Goal: Task Accomplishment & Management: Complete application form

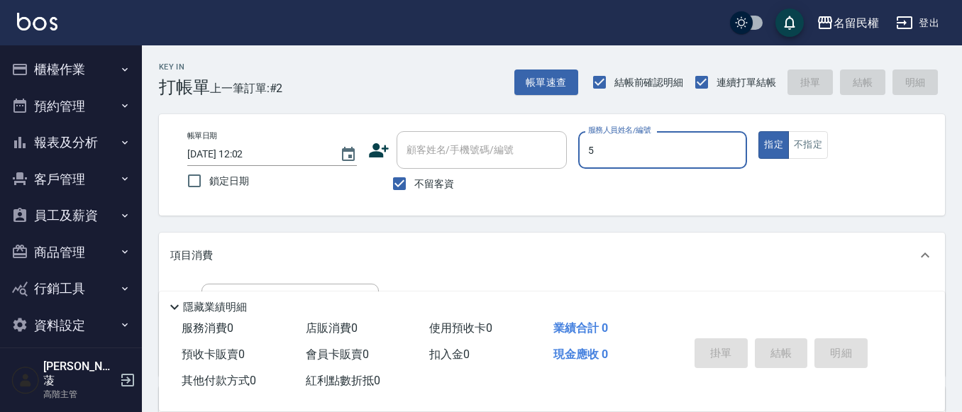
type input "瀞蓤-5"
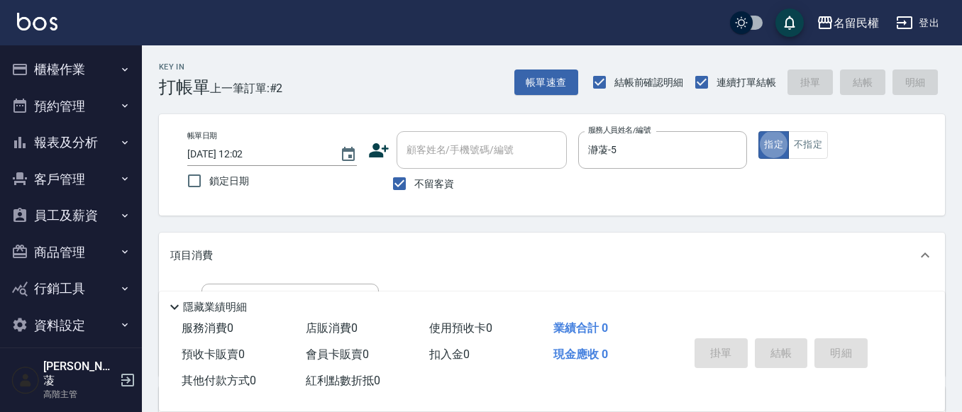
type button "true"
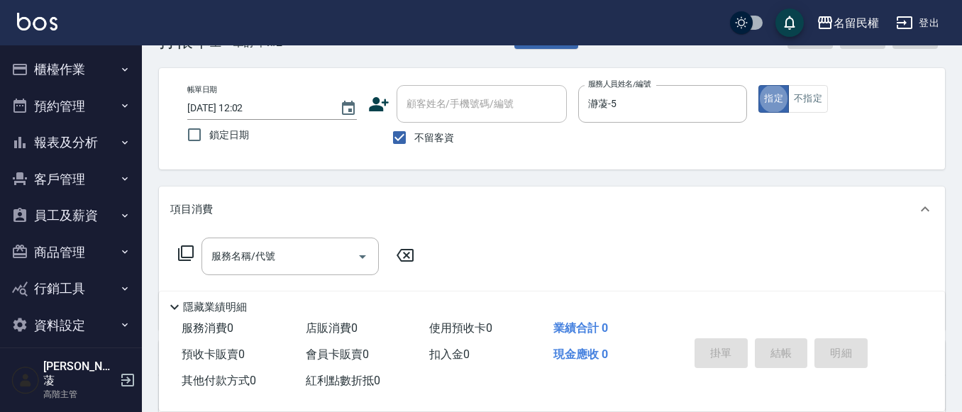
scroll to position [71, 0]
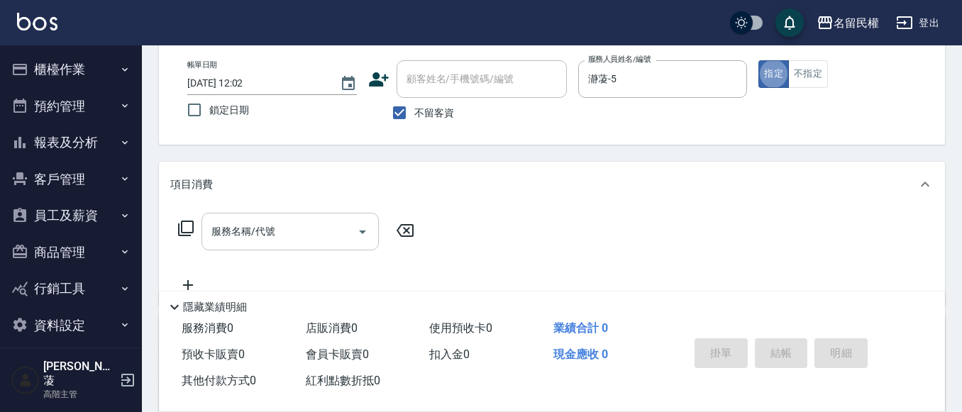
click at [249, 214] on div "服務名稱/代號 服務名稱/代號" at bounding box center [552, 256] width 786 height 98
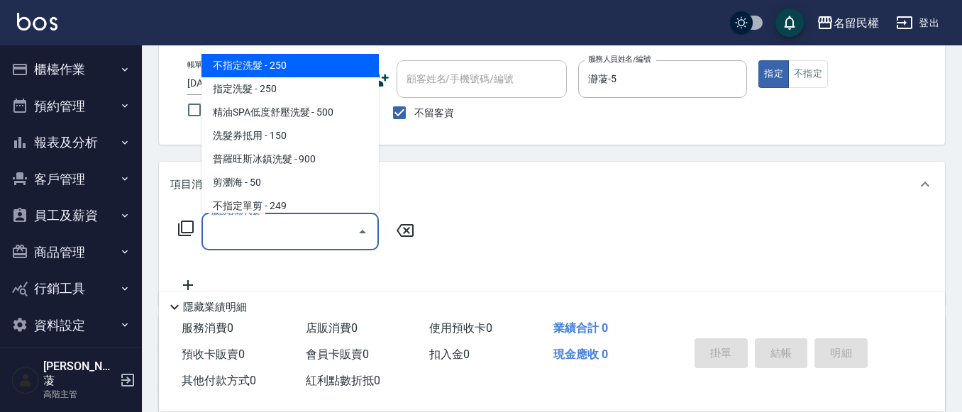
click at [252, 243] on input "服務名稱/代號" at bounding box center [279, 231] width 143 height 25
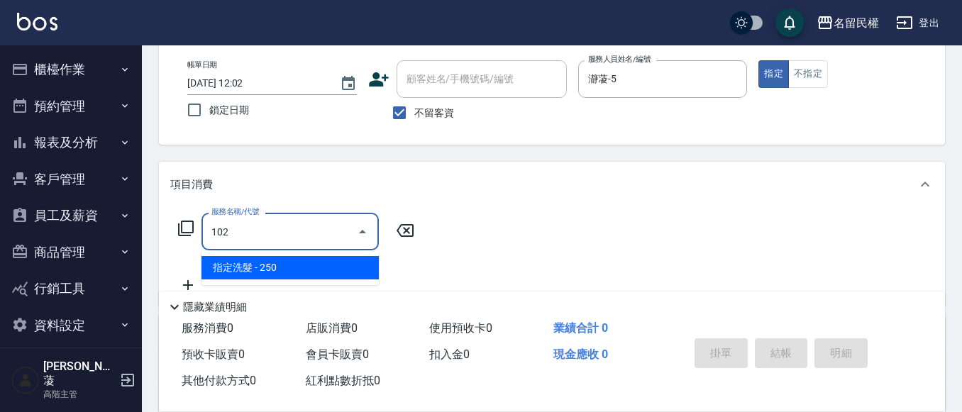
type input "指定洗髮(102)"
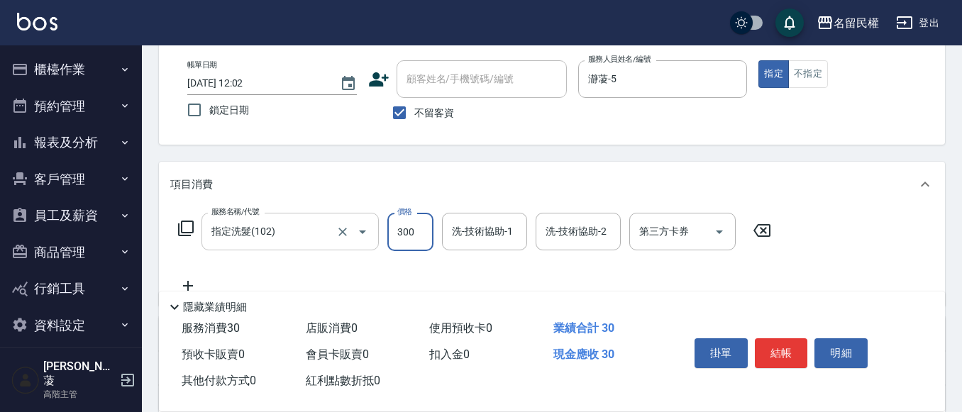
type input "300"
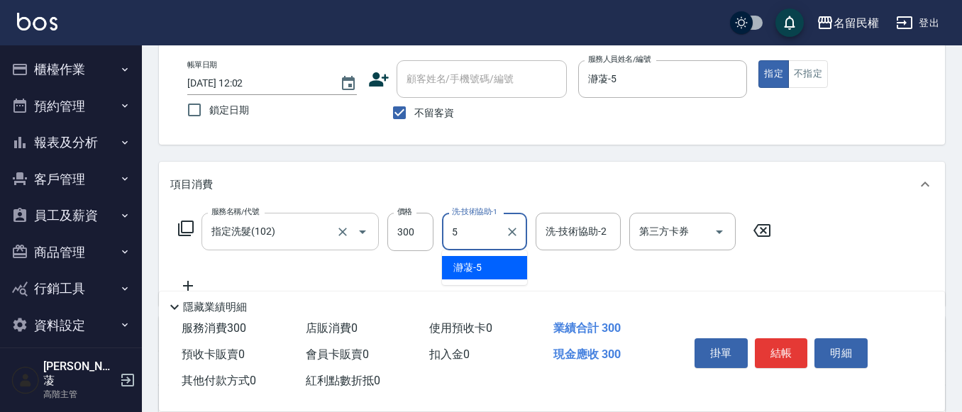
type input "瀞蓤-5"
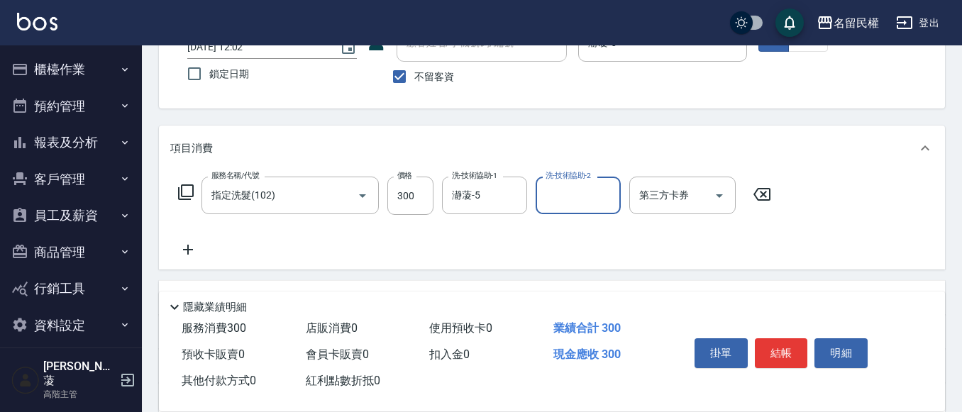
scroll to position [142, 0]
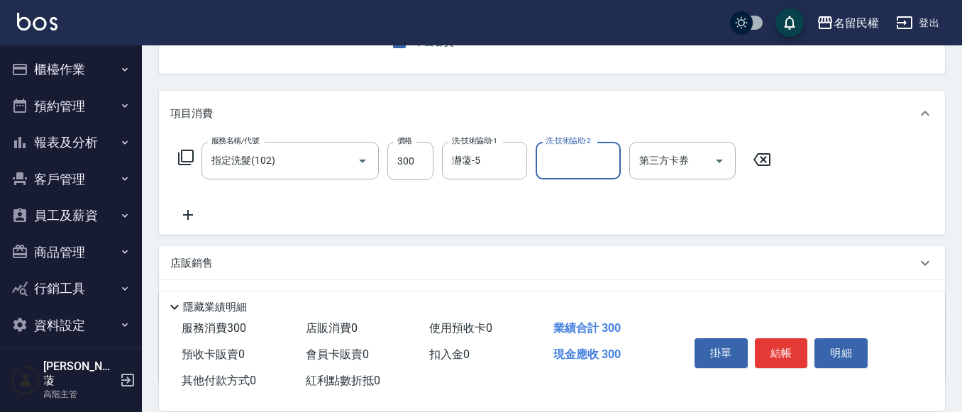
click at [188, 214] on icon at bounding box center [188, 215] width 10 height 10
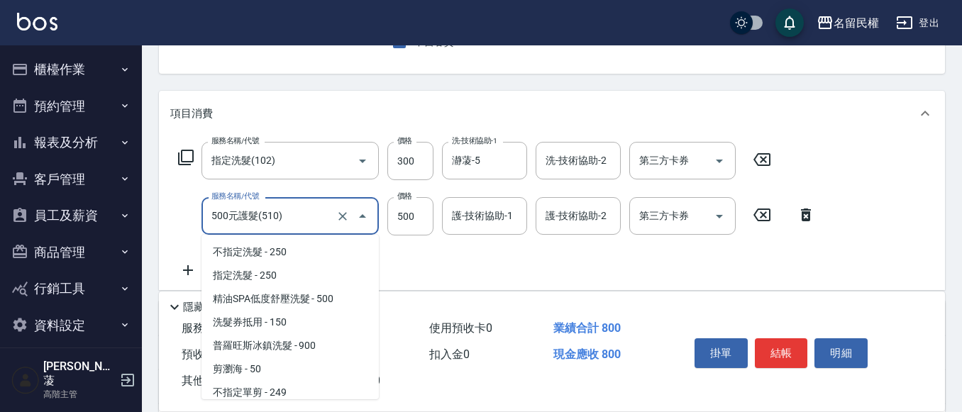
click at [297, 221] on input "500元護髮(510)" at bounding box center [270, 216] width 125 height 25
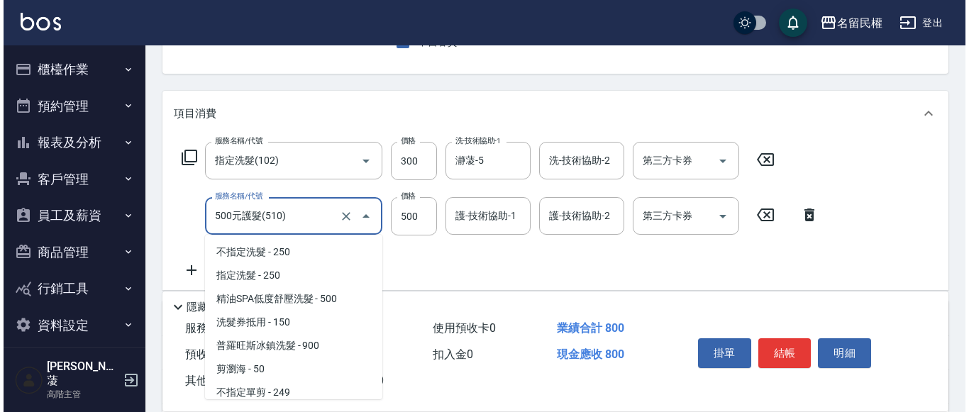
scroll to position [565, 0]
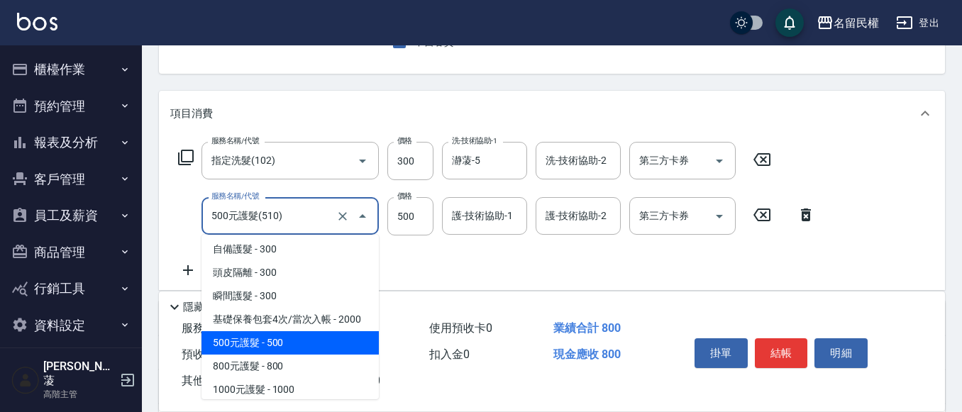
click at [297, 221] on input "500元護髮(510)" at bounding box center [270, 216] width 125 height 25
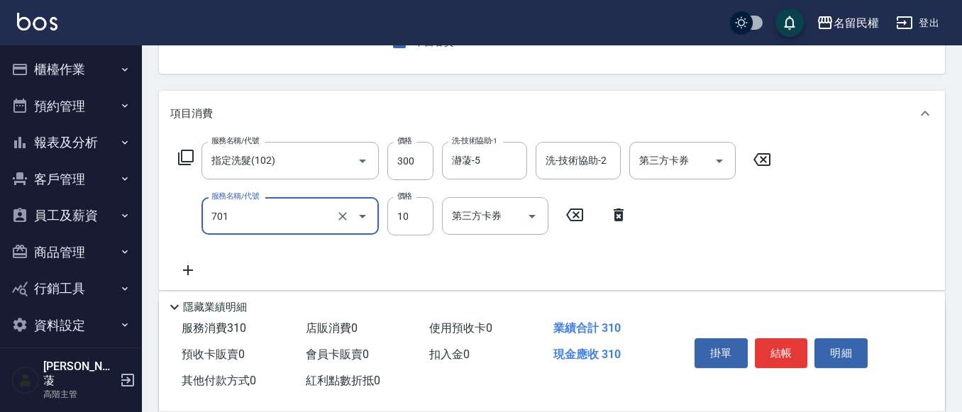
type input "潤絲(701)"
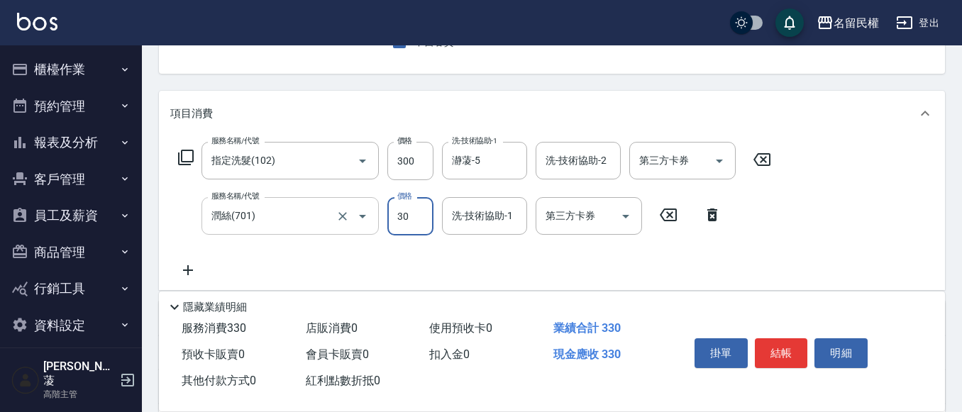
type input "30"
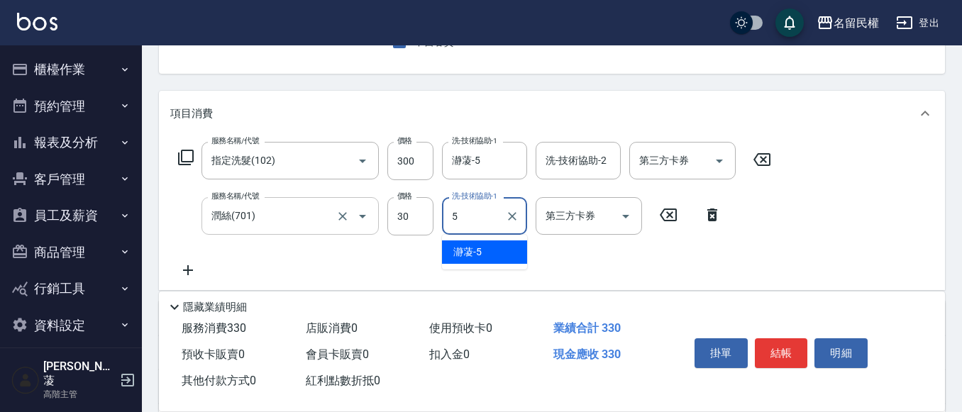
type input "瀞蓤-5"
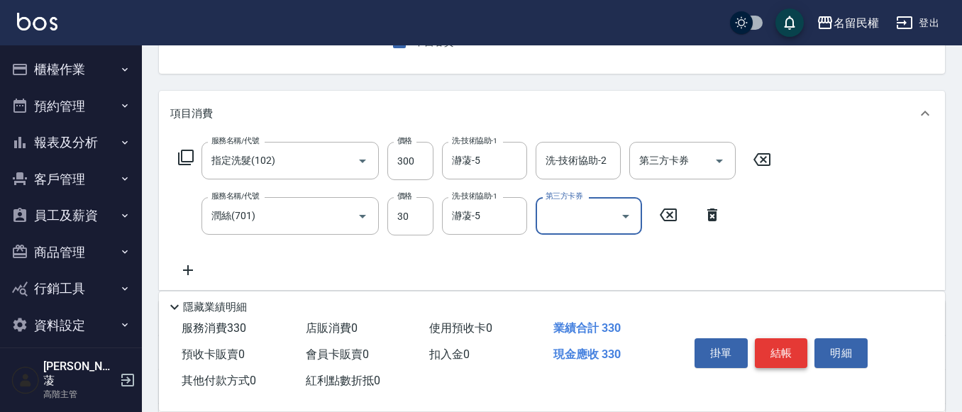
click at [790, 342] on button "結帳" at bounding box center [781, 353] width 53 height 30
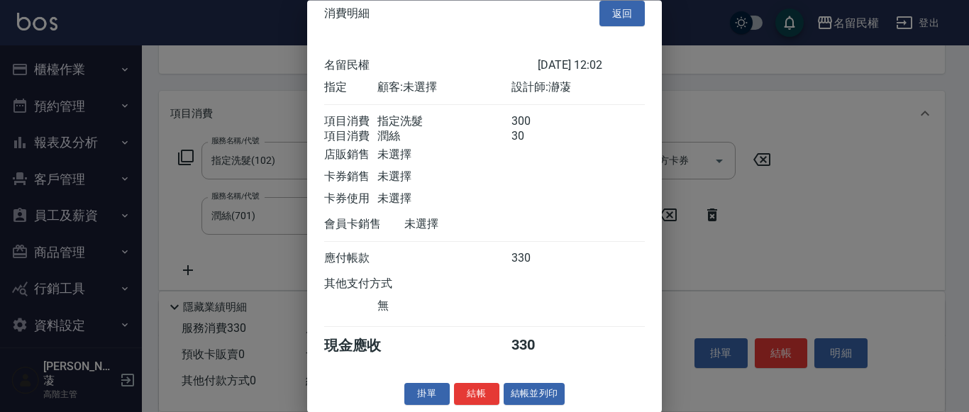
scroll to position [35, 0]
click at [482, 390] on button "結帳" at bounding box center [476, 395] width 45 height 22
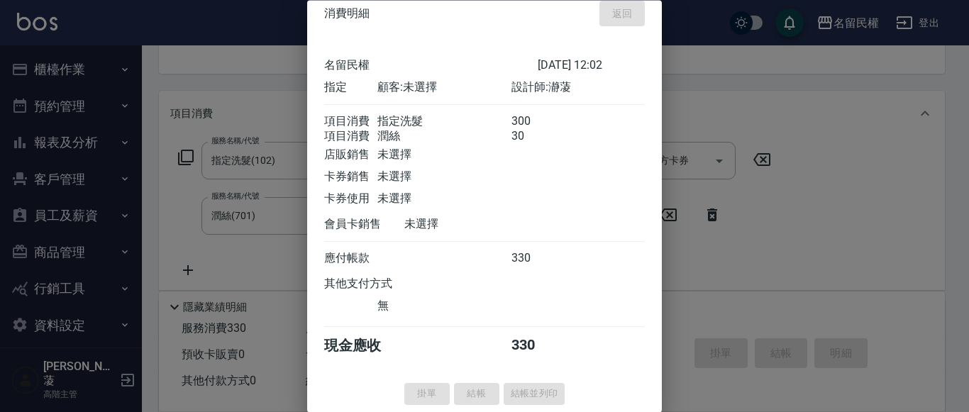
type input "[DATE] 13:09"
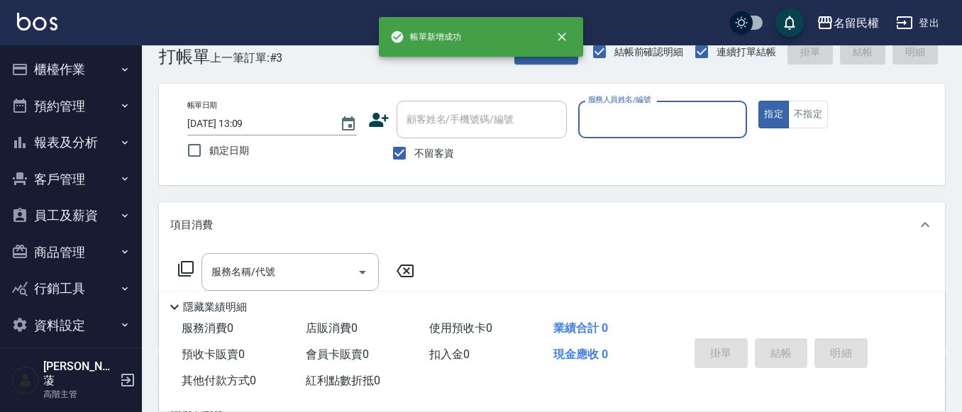
scroll to position [0, 0]
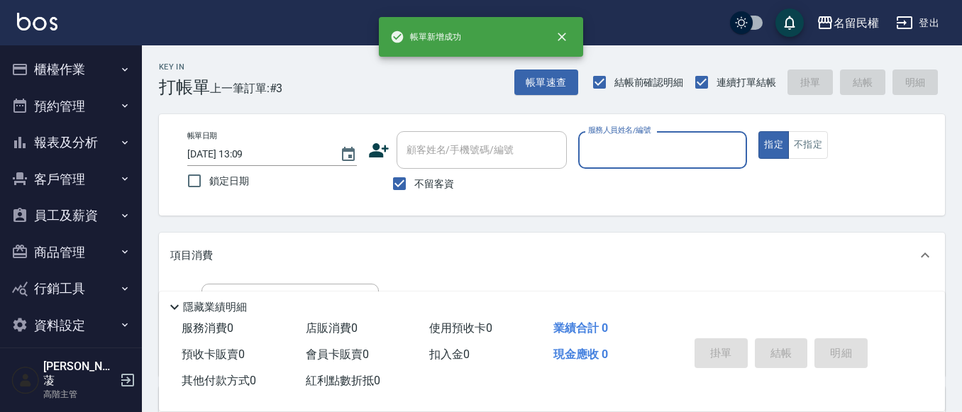
type input "5"
type input "阿水-7"
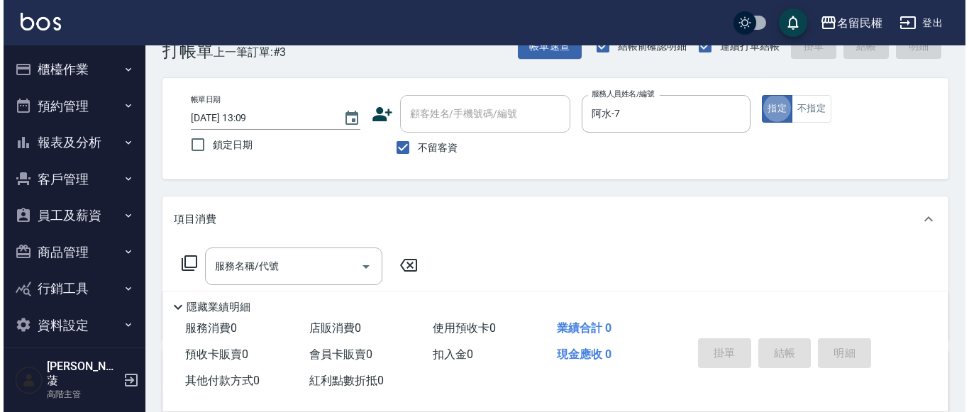
scroll to position [71, 0]
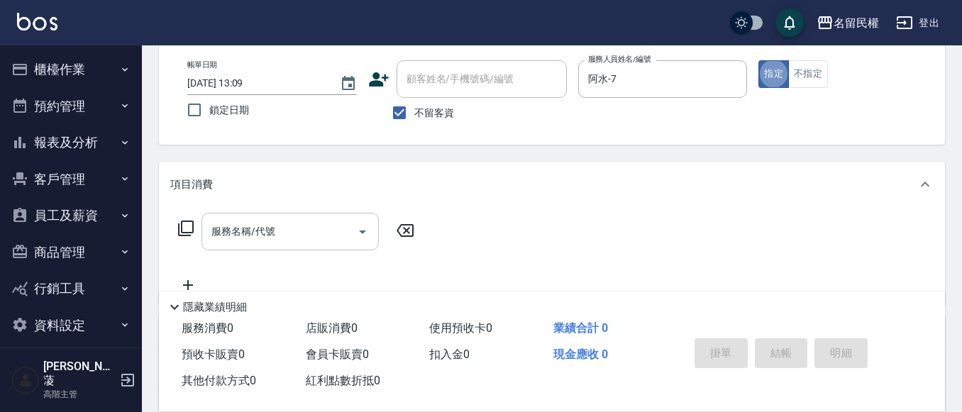
click at [266, 229] on input "服務名稱/代號" at bounding box center [279, 231] width 143 height 25
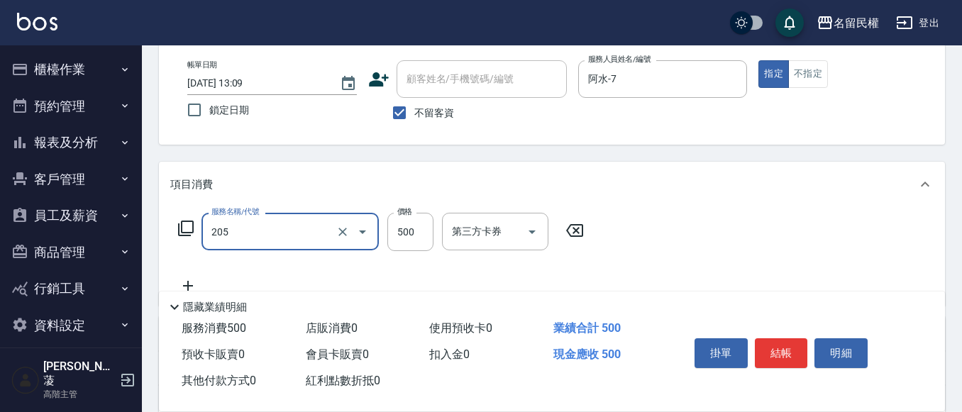
type input "指定洗剪(205)"
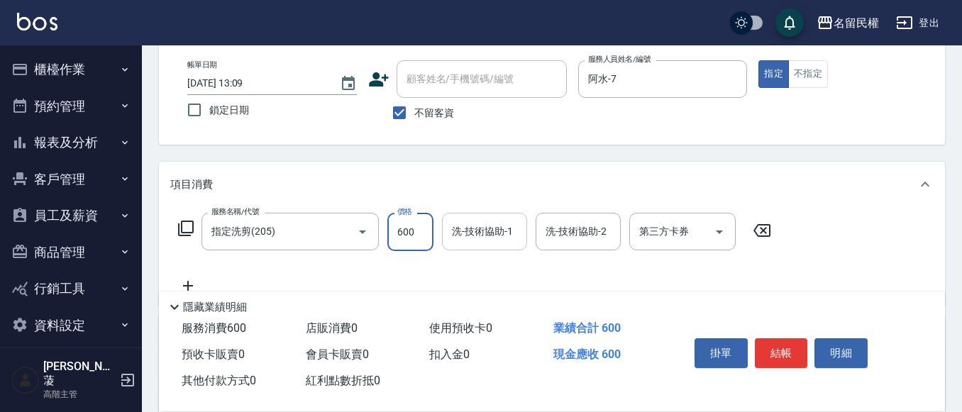
type input "600"
click at [471, 234] on input "洗-技術協助-1" at bounding box center [484, 231] width 72 height 25
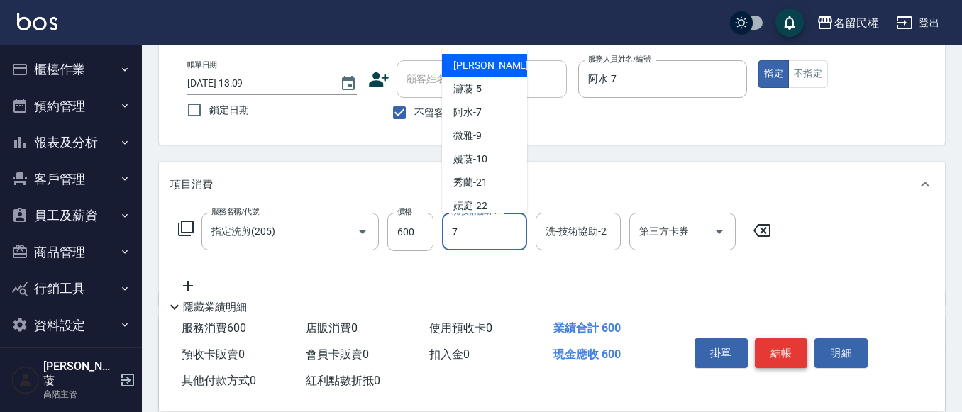
type input "阿水-7"
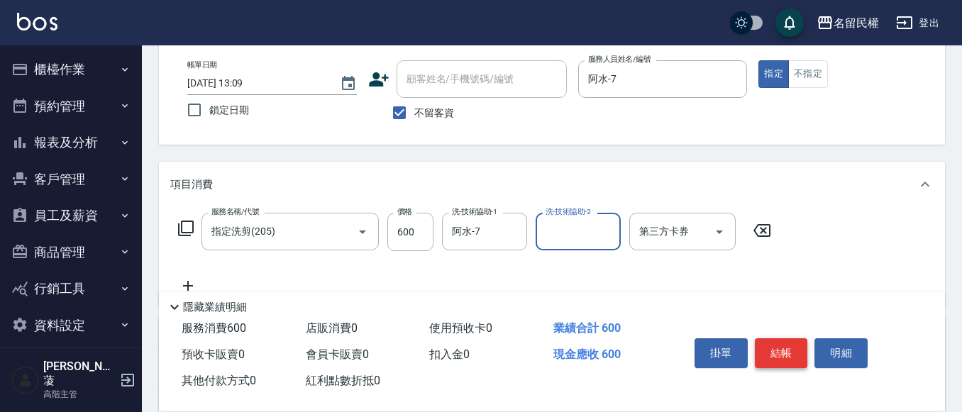
click at [783, 350] on button "結帳" at bounding box center [781, 353] width 53 height 30
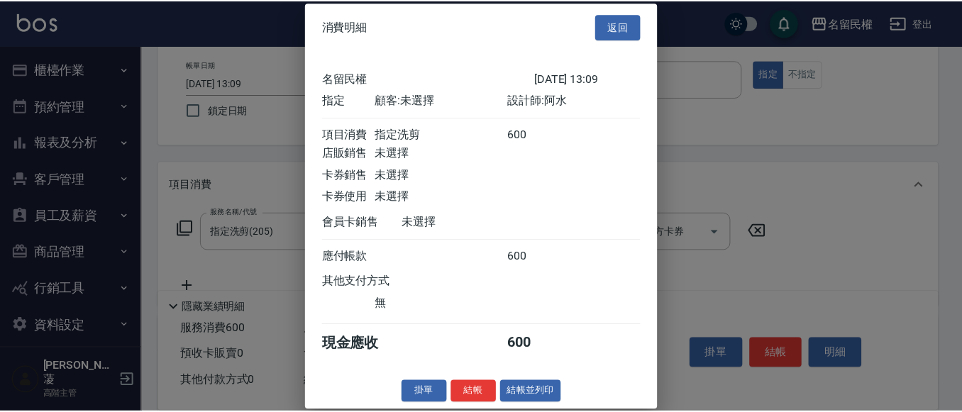
scroll to position [18, 0]
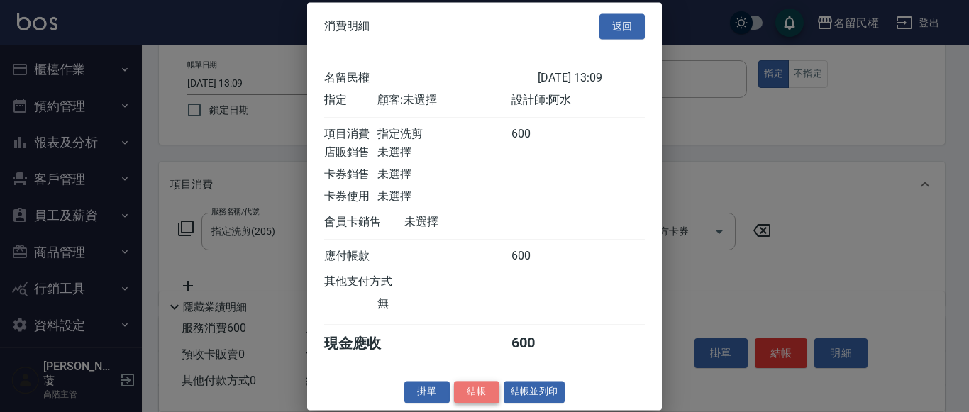
click at [464, 386] on button "結帳" at bounding box center [476, 392] width 45 height 22
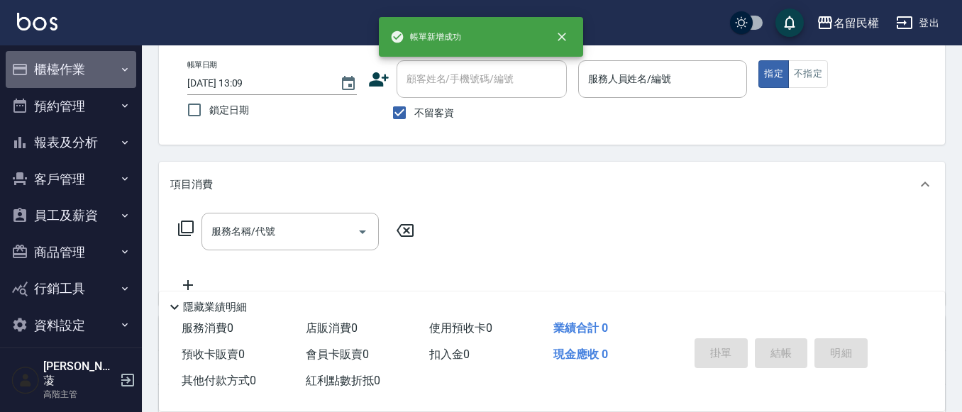
click at [79, 62] on button "櫃檯作業" at bounding box center [71, 69] width 131 height 37
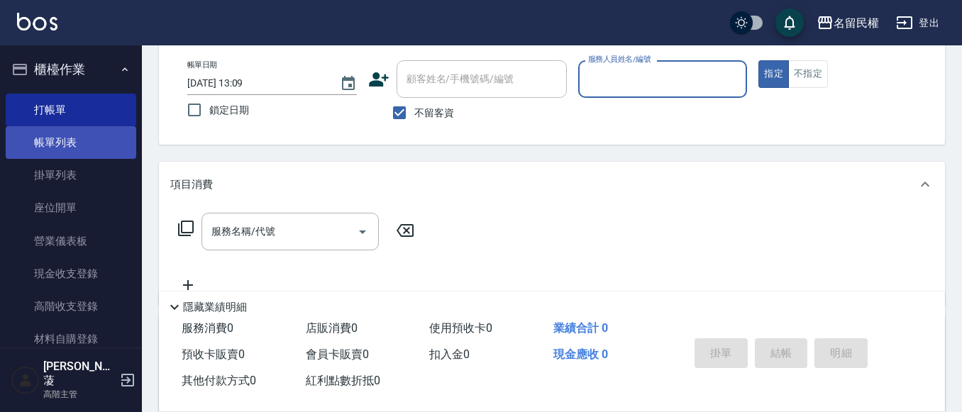
click at [87, 137] on link "帳單列表" at bounding box center [71, 142] width 131 height 33
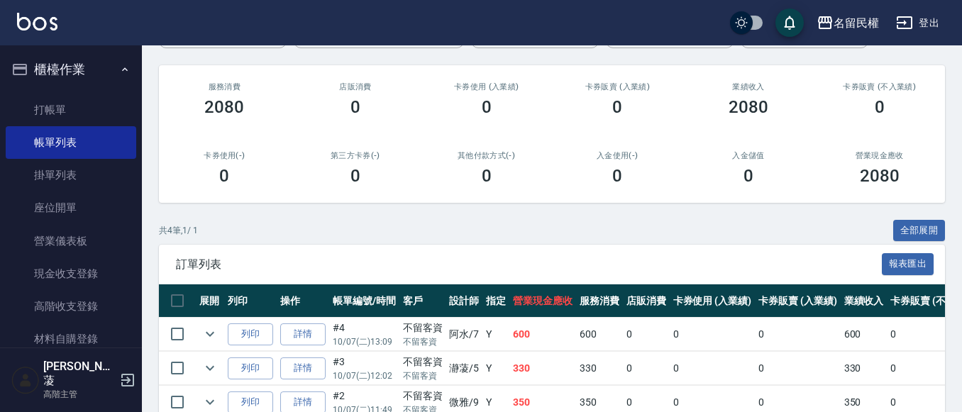
scroll to position [262, 0]
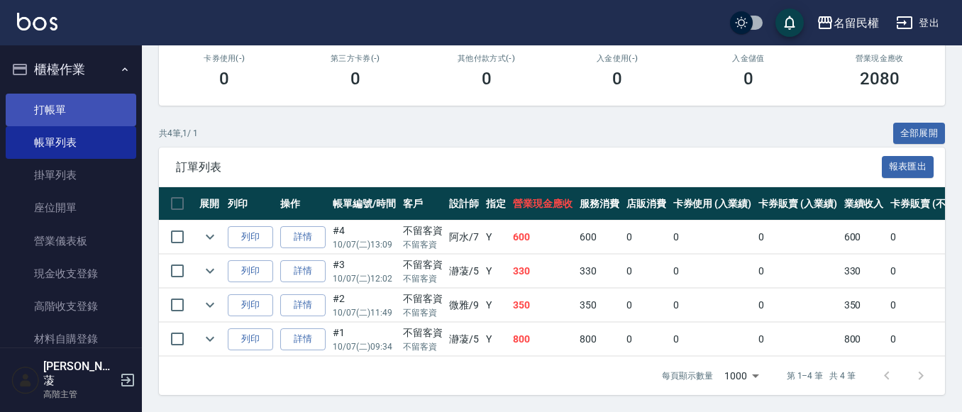
click at [36, 102] on link "打帳單" at bounding box center [71, 110] width 131 height 33
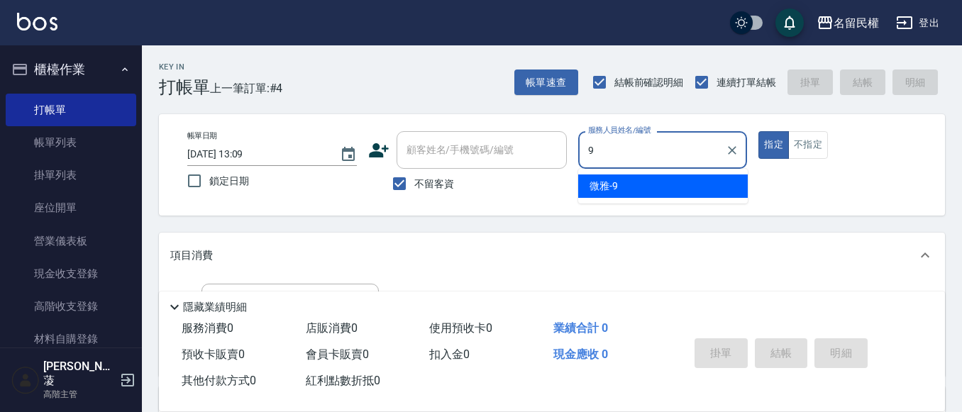
type input "微雅-9"
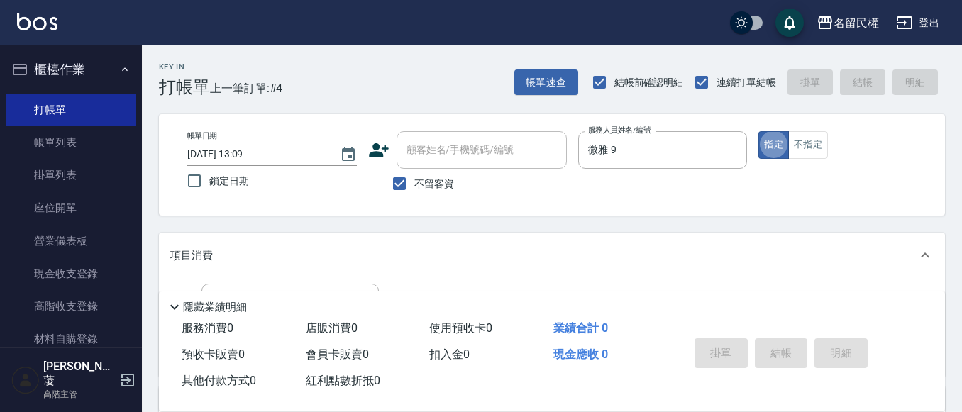
type button "true"
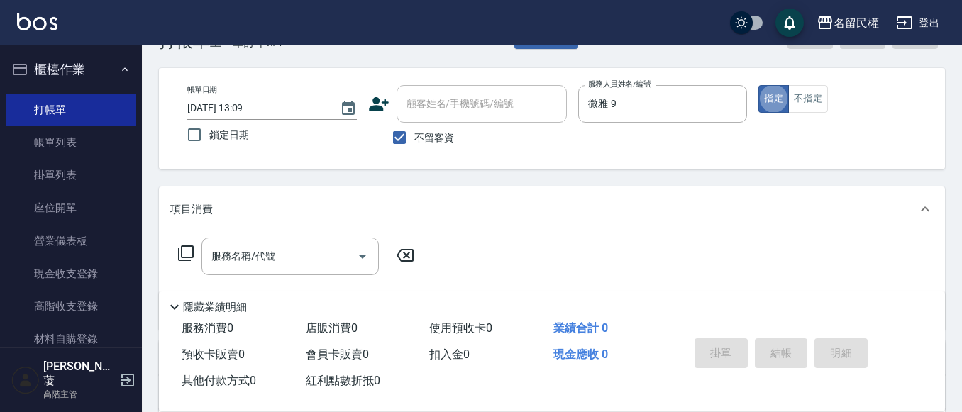
scroll to position [71, 0]
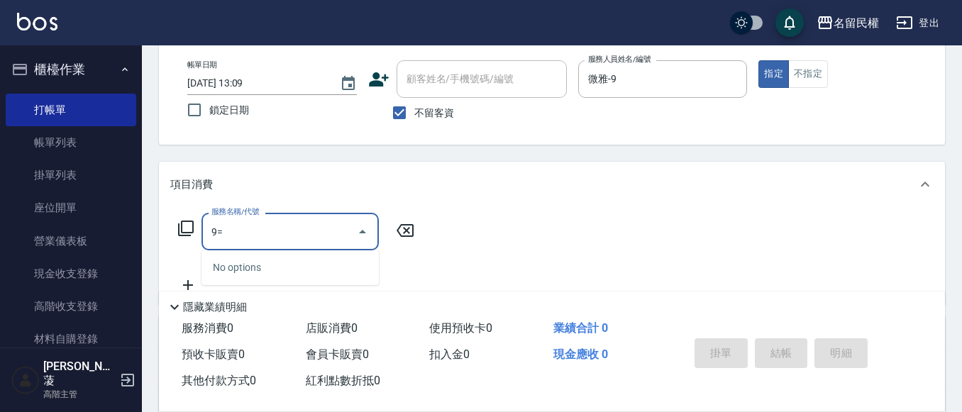
type input "9"
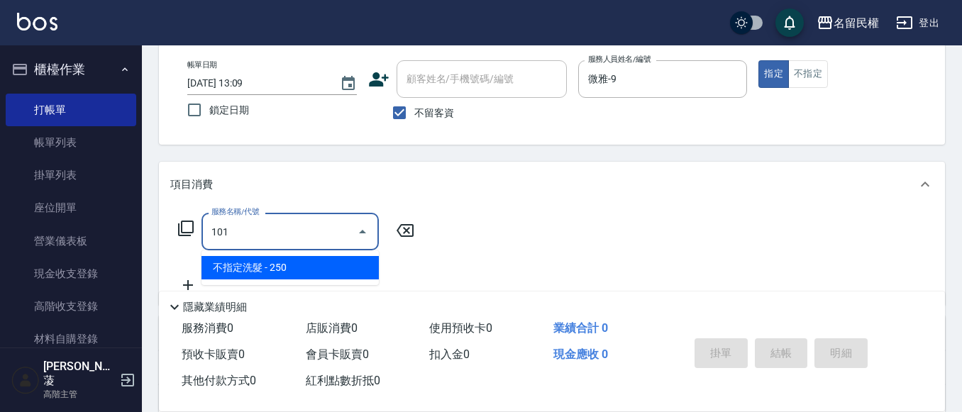
type input "不指定洗髮(101)"
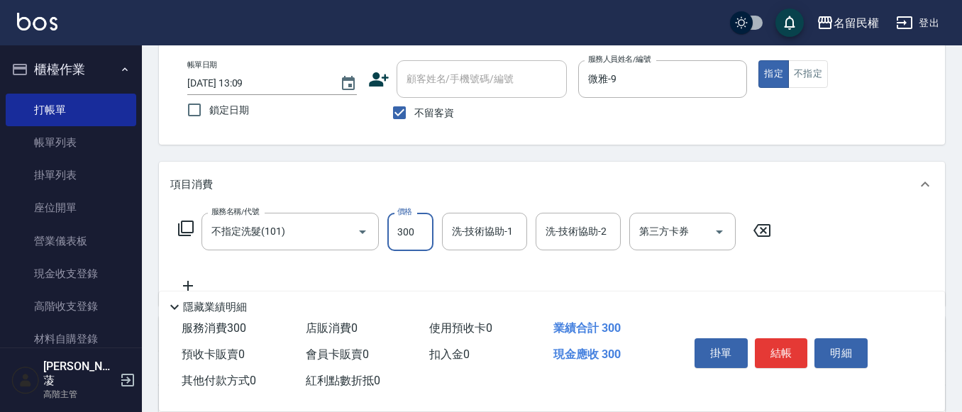
type input "300"
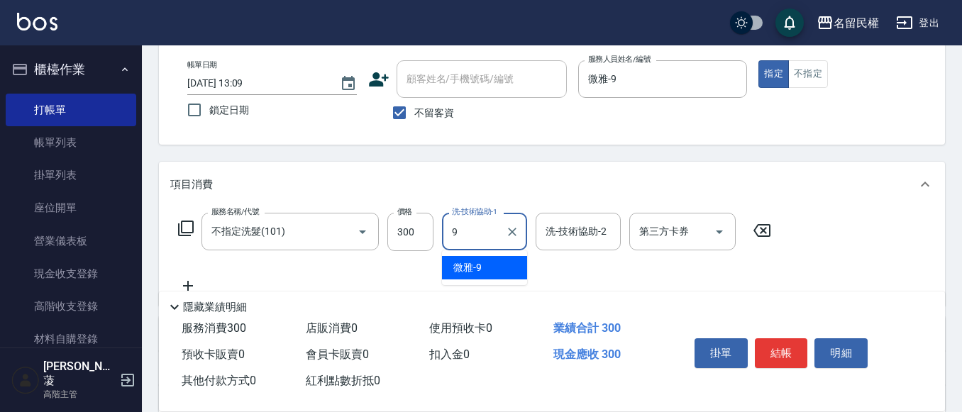
type input "微雅-9"
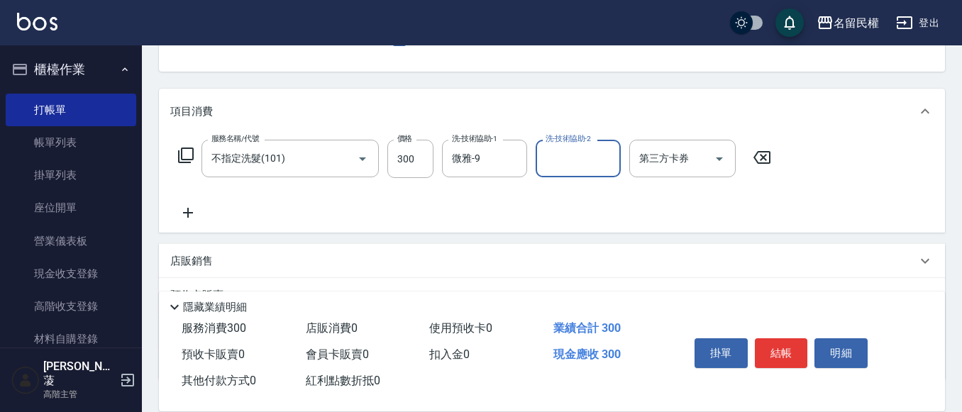
scroll to position [213, 0]
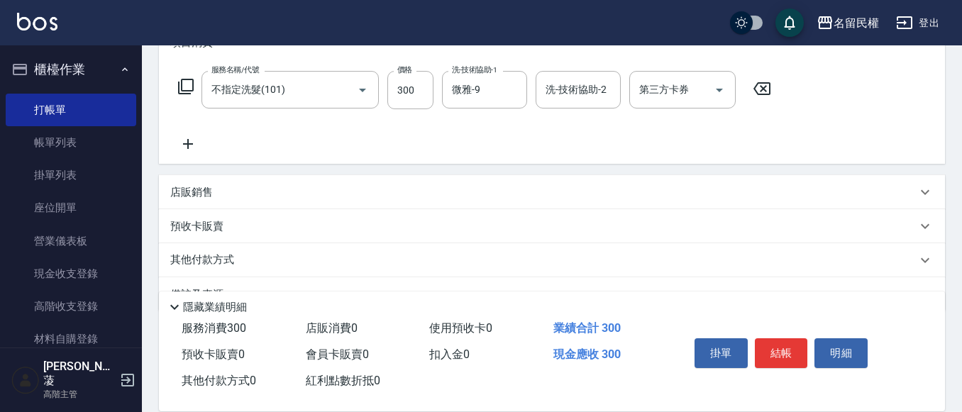
click at [234, 204] on div "店販銷售" at bounding box center [552, 192] width 786 height 34
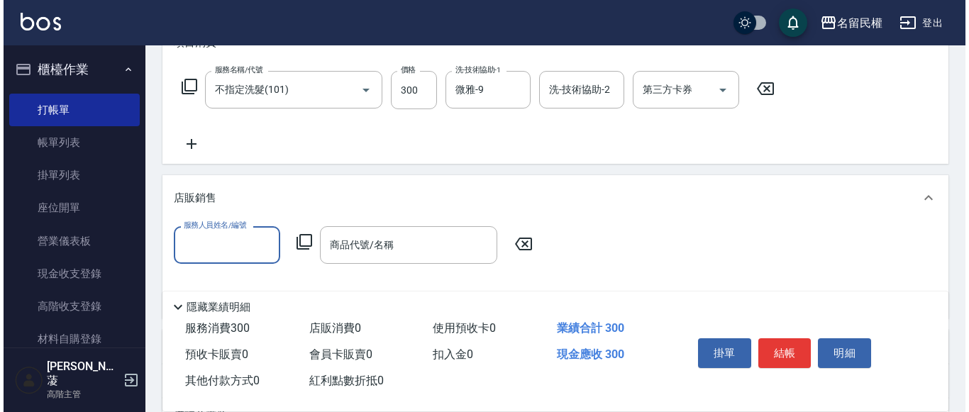
scroll to position [0, 0]
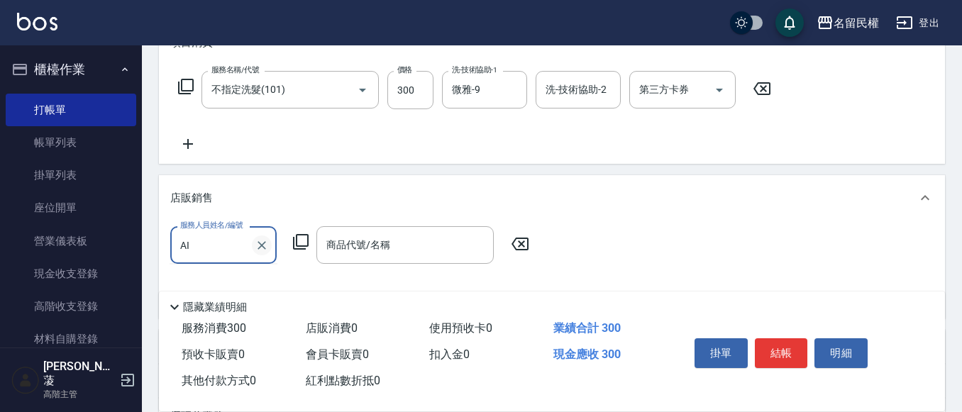
type input "A"
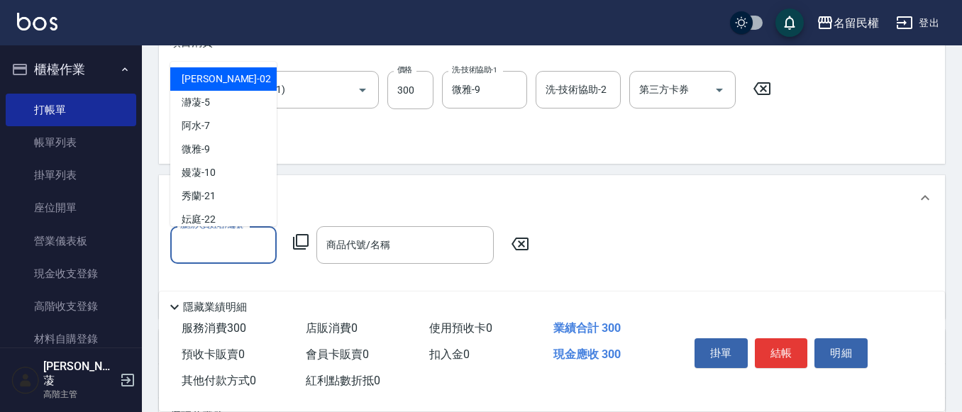
type input "i"
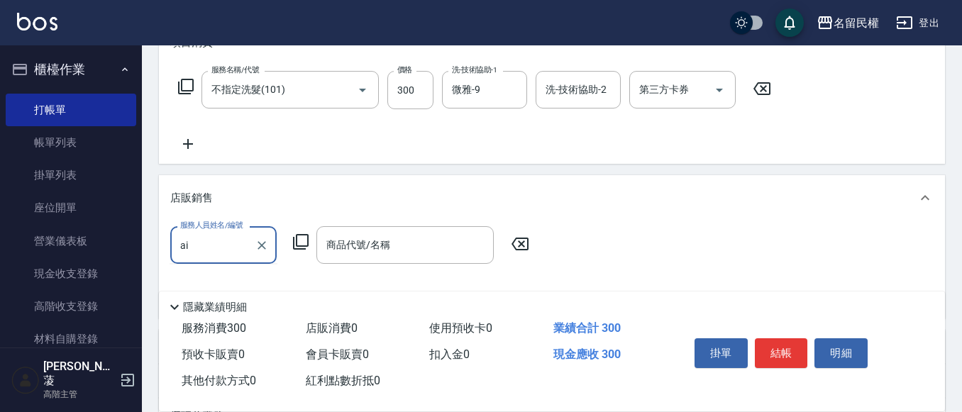
type input "a"
type input "微雅-9"
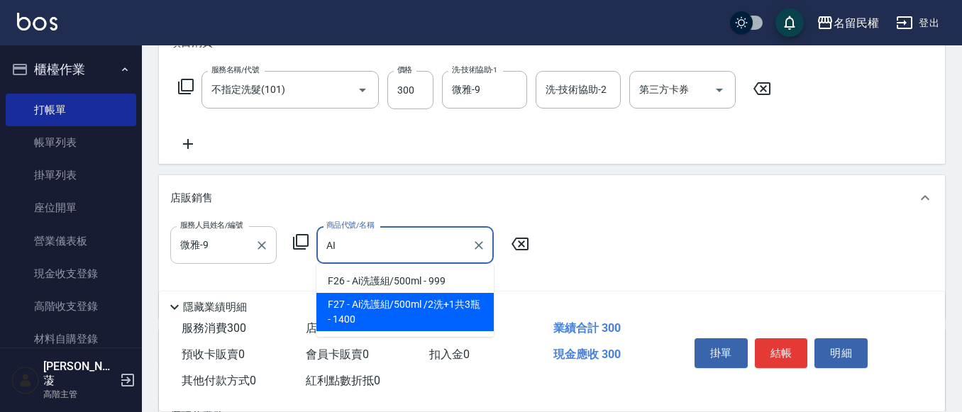
click at [373, 302] on span "F27 - Ai洗護組/500ml /2洗+1共3瓶 - 1400" at bounding box center [404, 312] width 177 height 38
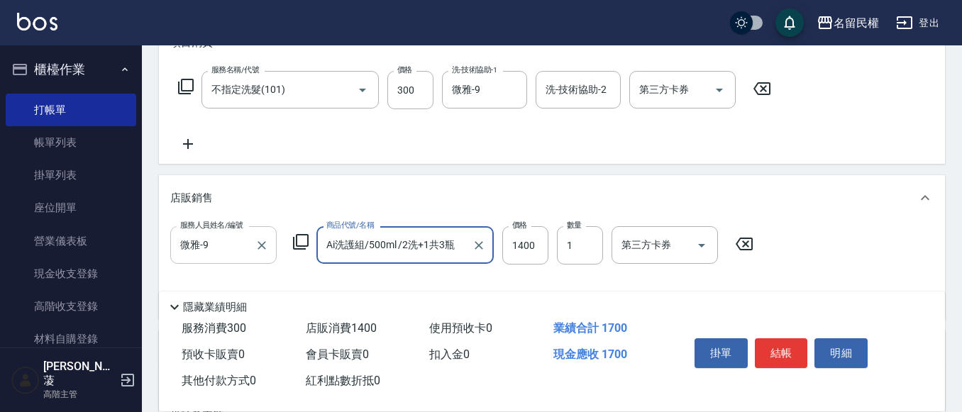
type input "Ai洗護組/500ml /2洗+1共3瓶"
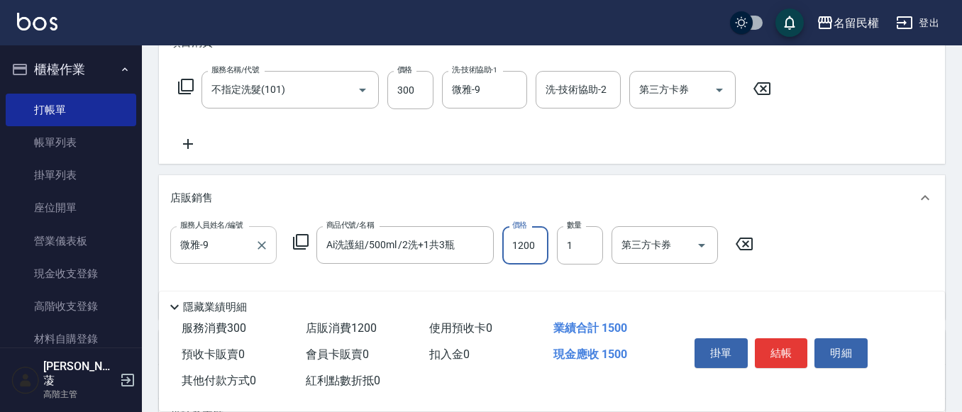
type input "1200"
click at [763, 348] on button "結帳" at bounding box center [781, 353] width 53 height 30
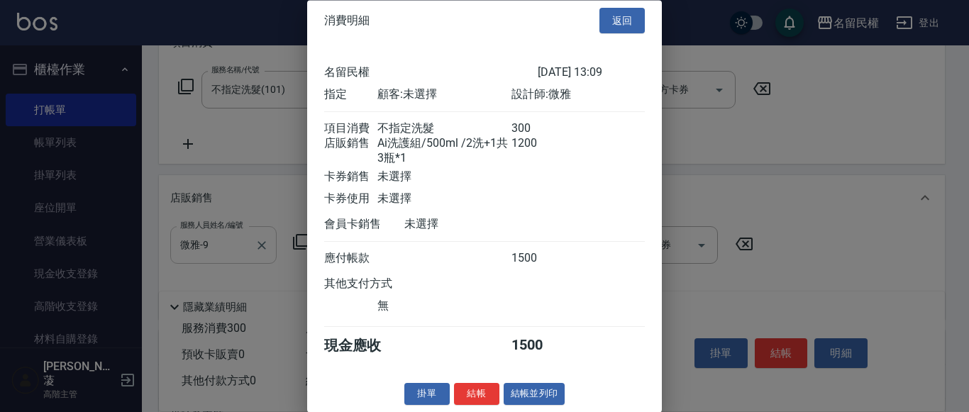
scroll to position [28, 0]
click at [487, 395] on button "結帳" at bounding box center [476, 395] width 45 height 22
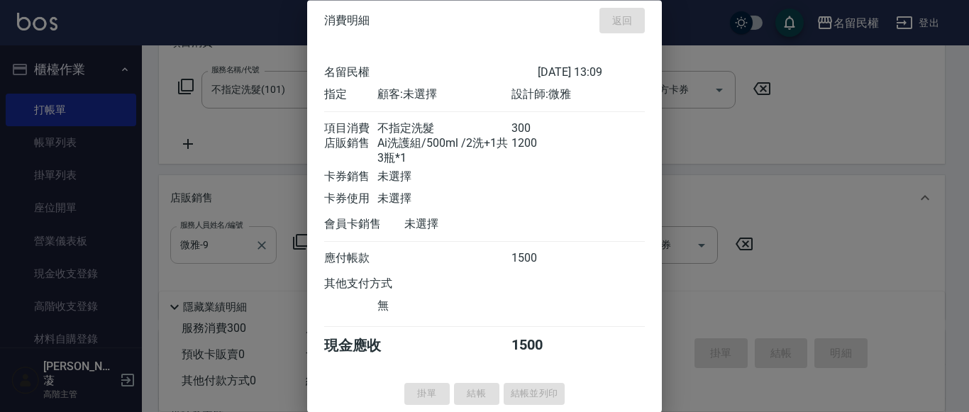
type input "[DATE] 13:16"
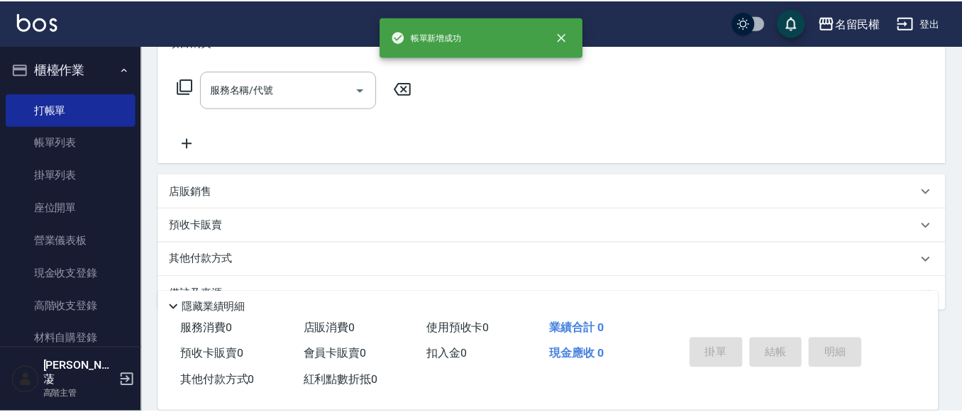
scroll to position [0, 0]
